Goal: Task Accomplishment & Management: Complete application form

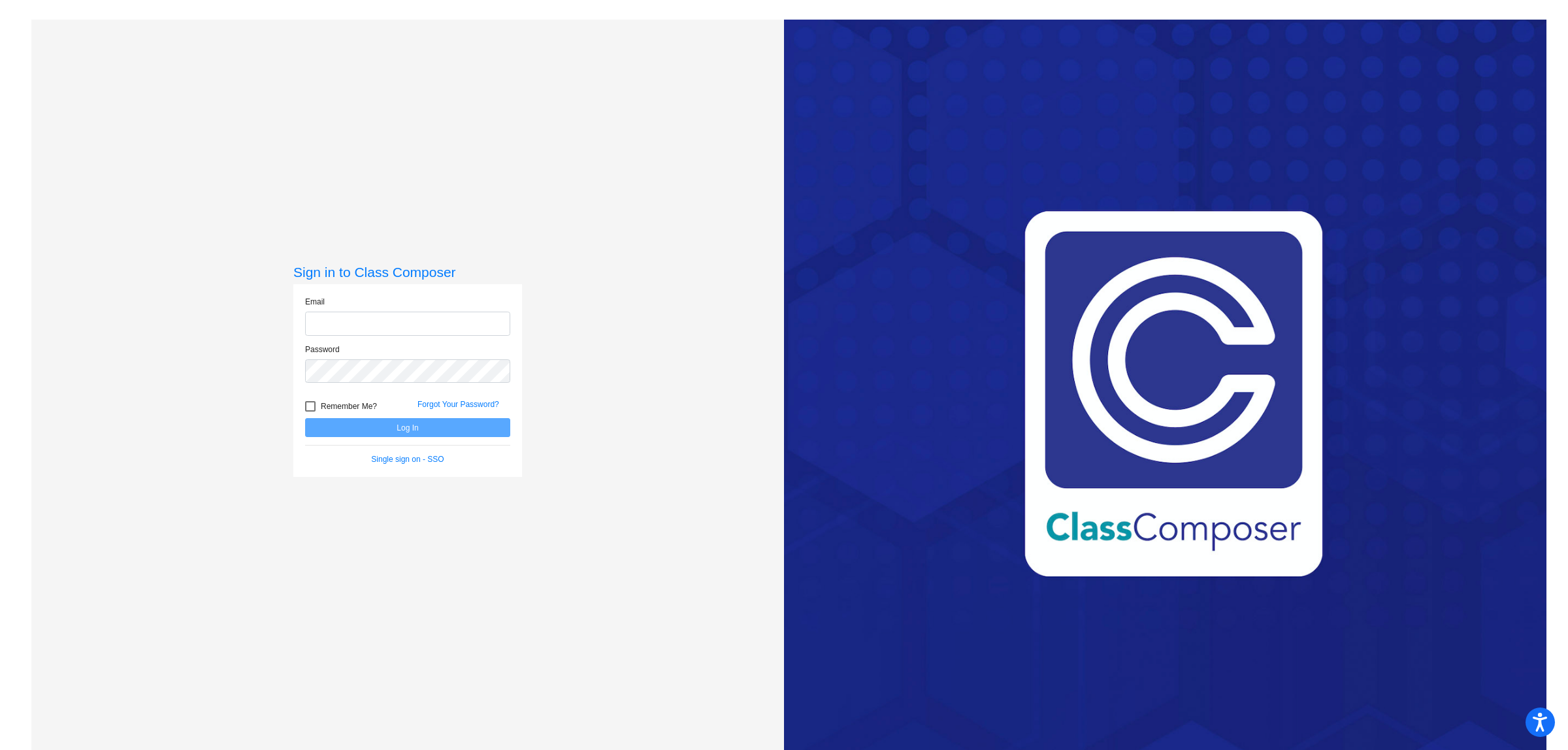
type input "[EMAIL_ADDRESS][DOMAIN_NAME]"
click at [400, 426] on button "Log In" at bounding box center [408, 427] width 205 height 19
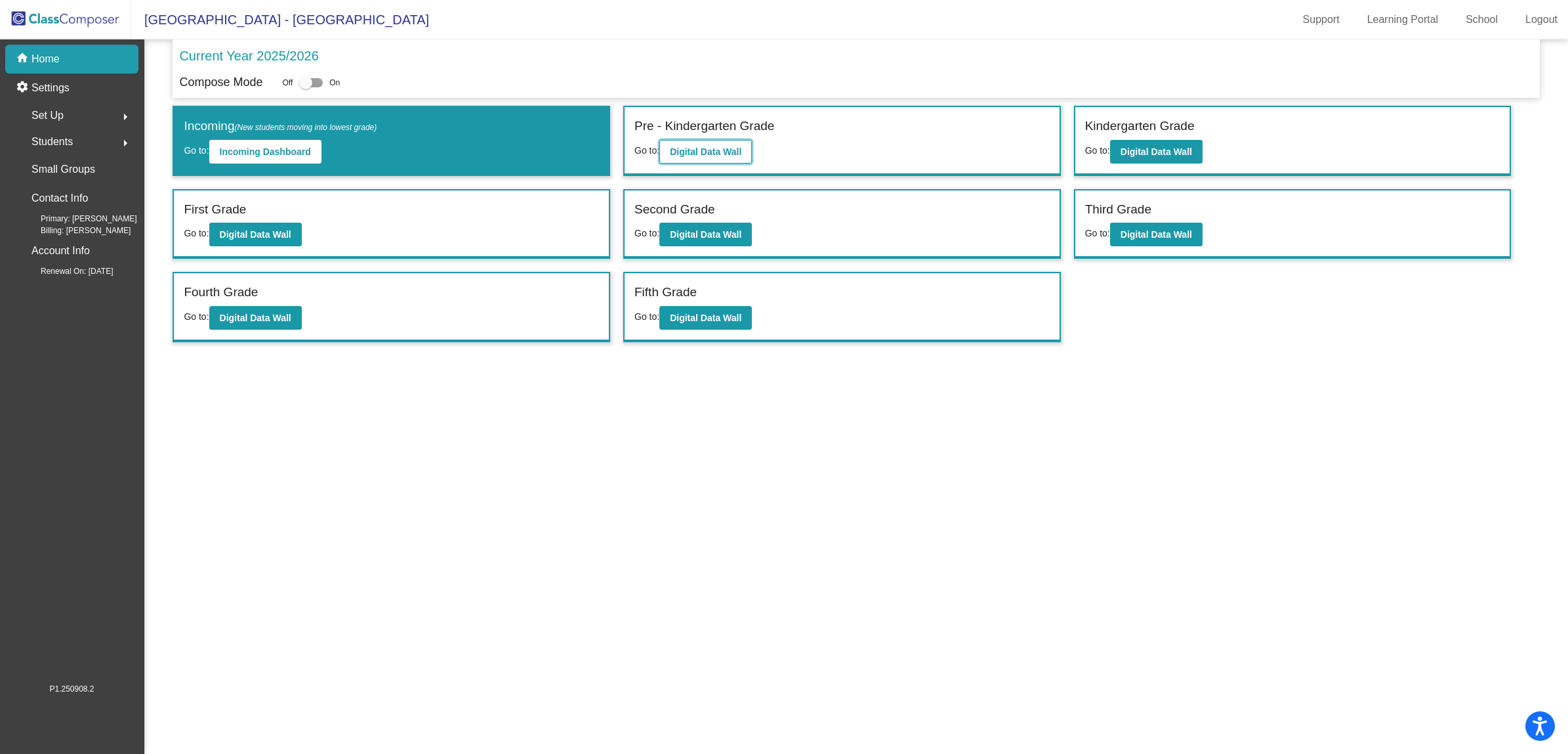
click at [717, 152] on b "Digital Data Wall" at bounding box center [705, 152] width 71 height 11
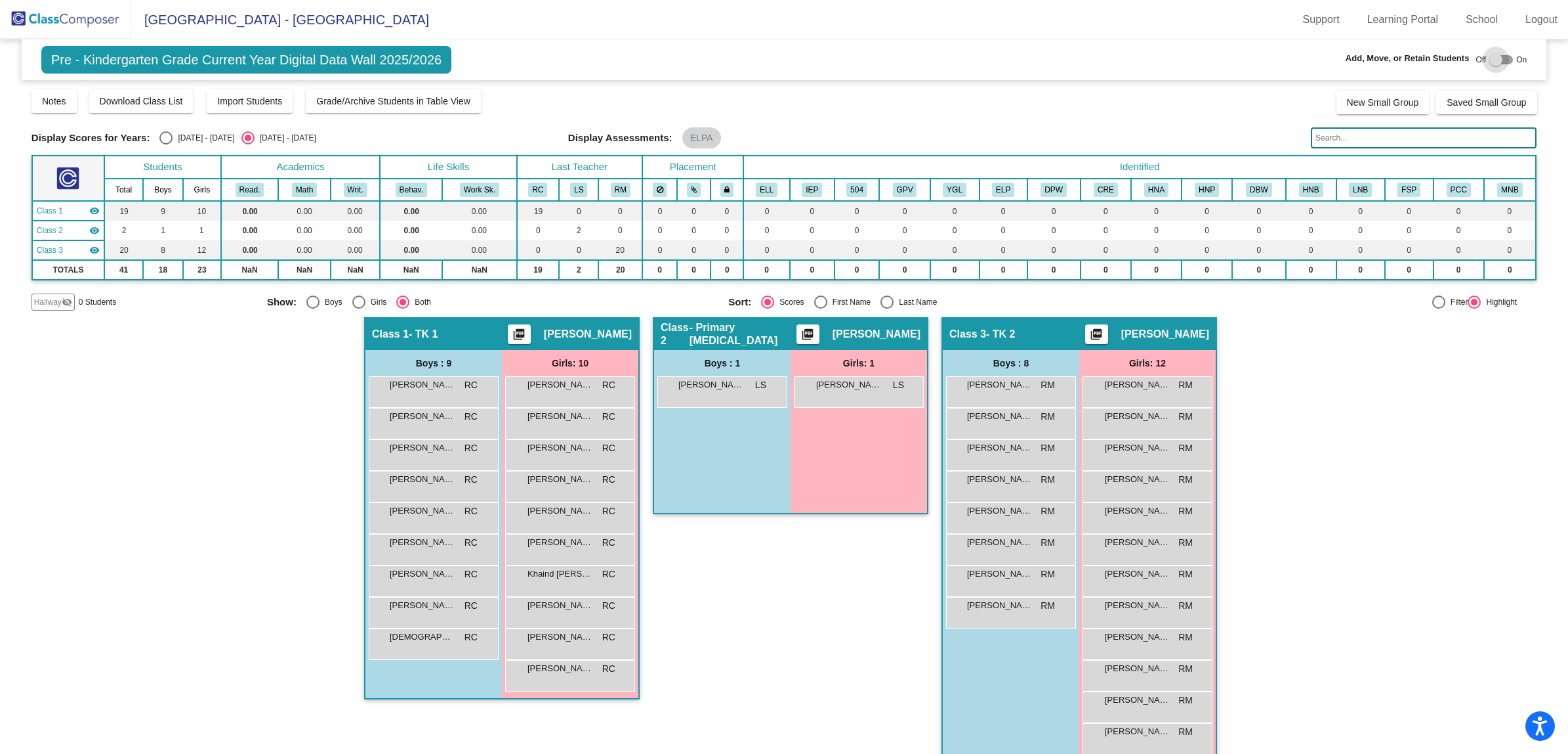
click at [1492, 60] on div at bounding box center [1496, 60] width 13 height 14
checkbox input "true"
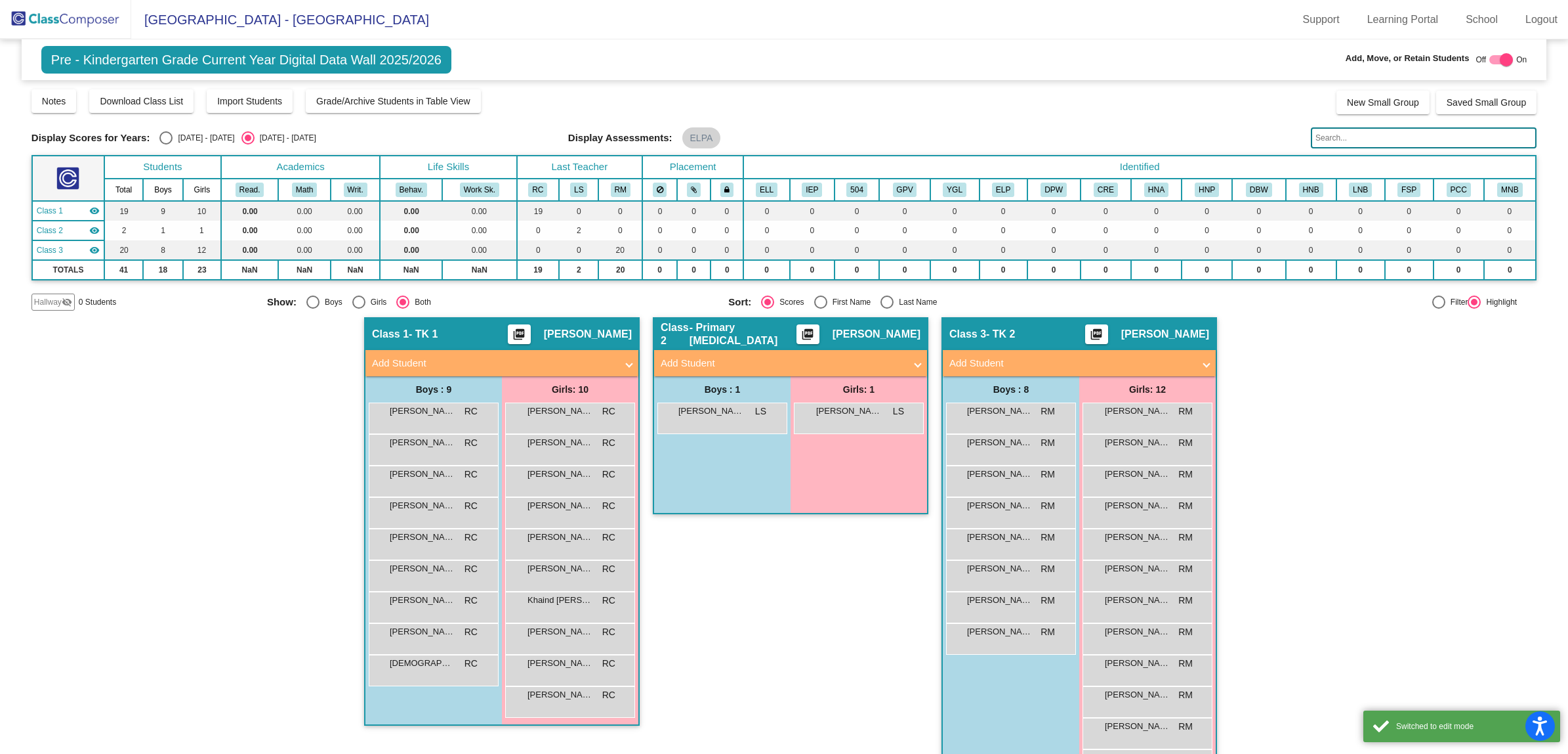
click at [530, 356] on mat-panel-title "Add Student" at bounding box center [494, 363] width 244 height 15
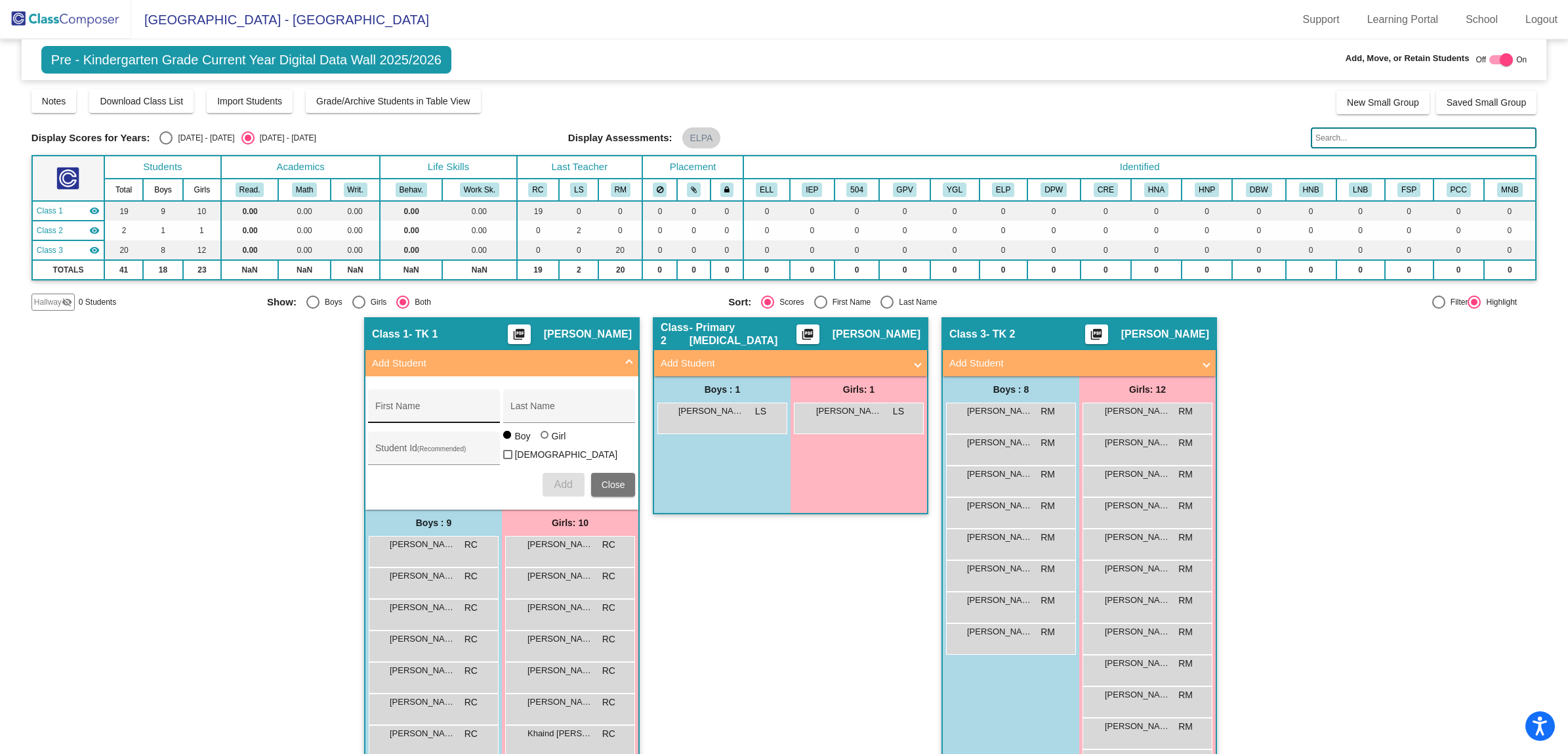
click at [399, 406] on input "First Name" at bounding box center [435, 411] width 118 height 11
click at [541, 439] on div at bounding box center [544, 434] width 8 height 8
click at [545, 441] on input "Girl" at bounding box center [545, 441] width 1 height 1
radio input "true"
click at [418, 401] on div "First Name" at bounding box center [435, 410] width 118 height 27
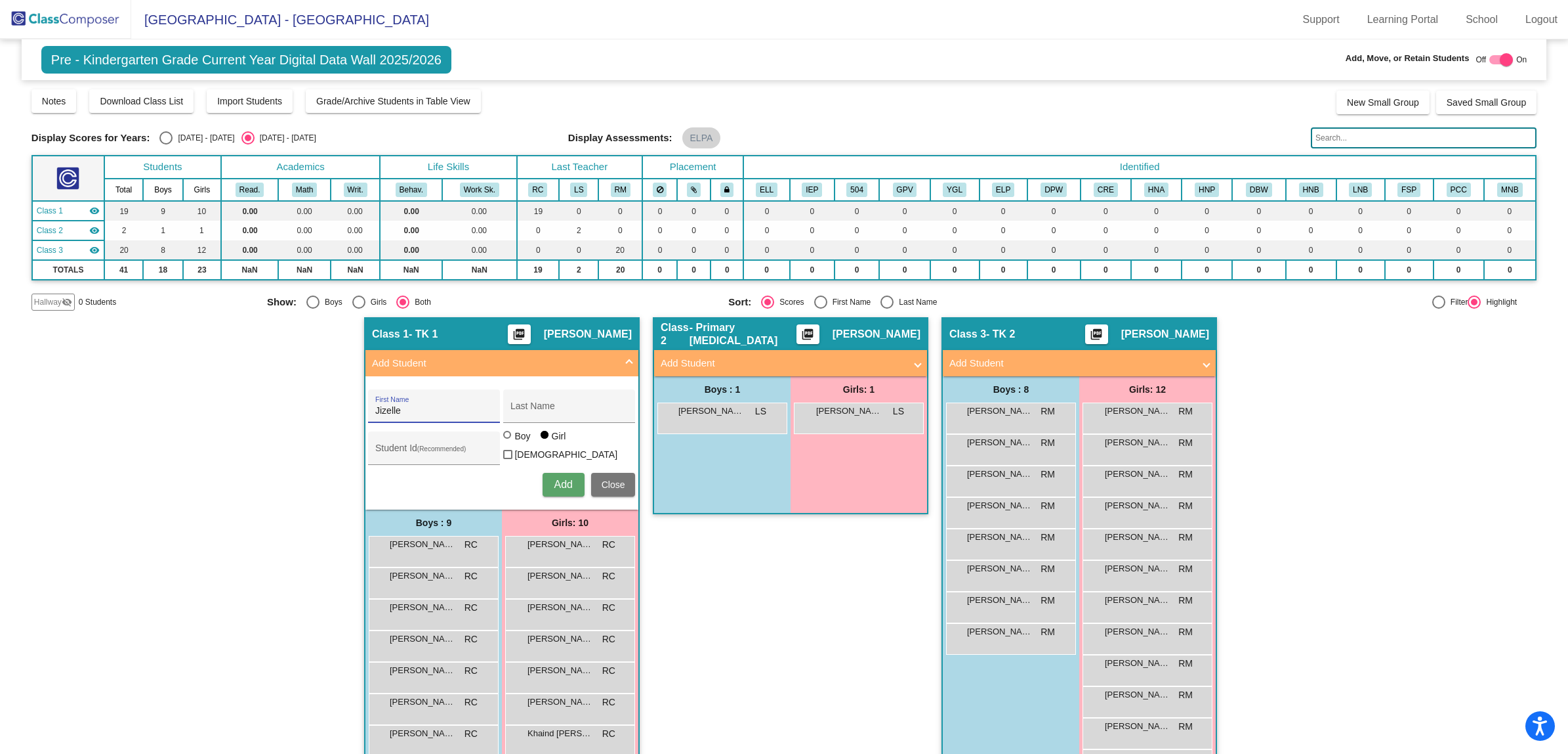
type input "Jizelle"
type input "[PERSON_NAME]"
type input "5103202"
click at [554, 480] on span "Add" at bounding box center [563, 484] width 19 height 11
click at [1500, 55] on div at bounding box center [1507, 60] width 13 height 14
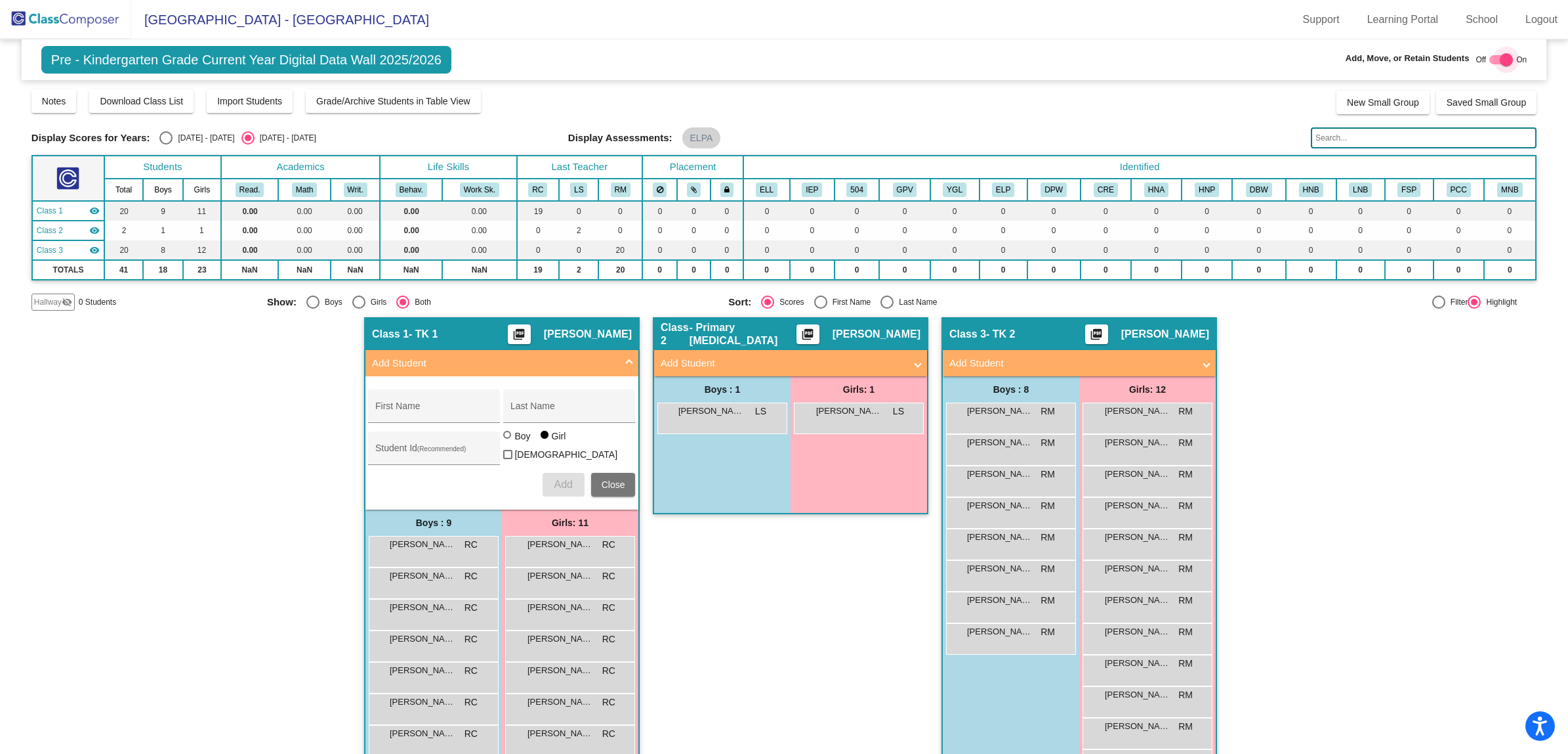
checkbox input "false"
